Goal: Use online tool/utility: Utilize a website feature to perform a specific function

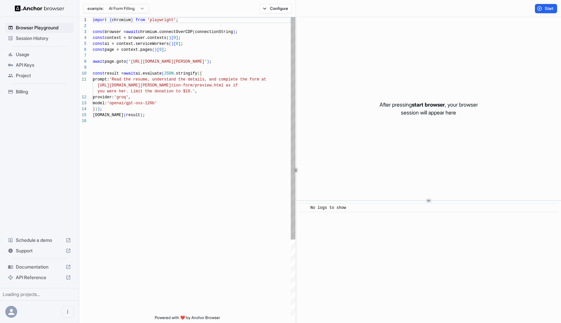
scroll to position [59, 0]
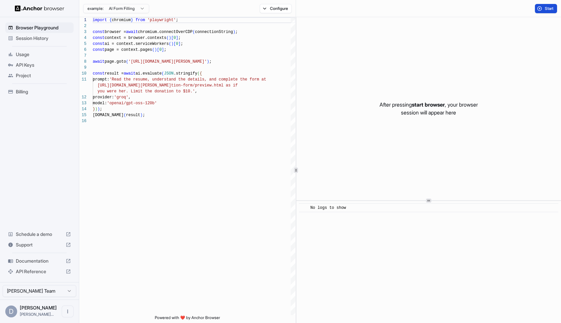
click at [551, 9] on span "Start" at bounding box center [549, 8] width 9 height 5
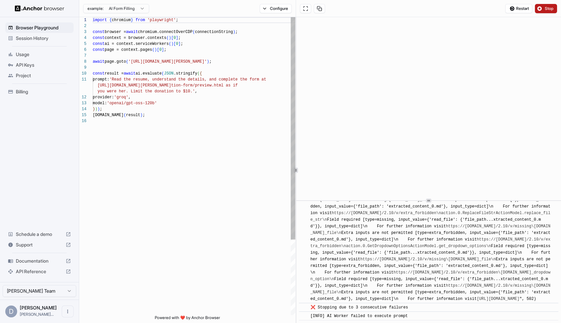
scroll to position [1804, 0]
